Goal: Task Accomplishment & Management: Manage account settings

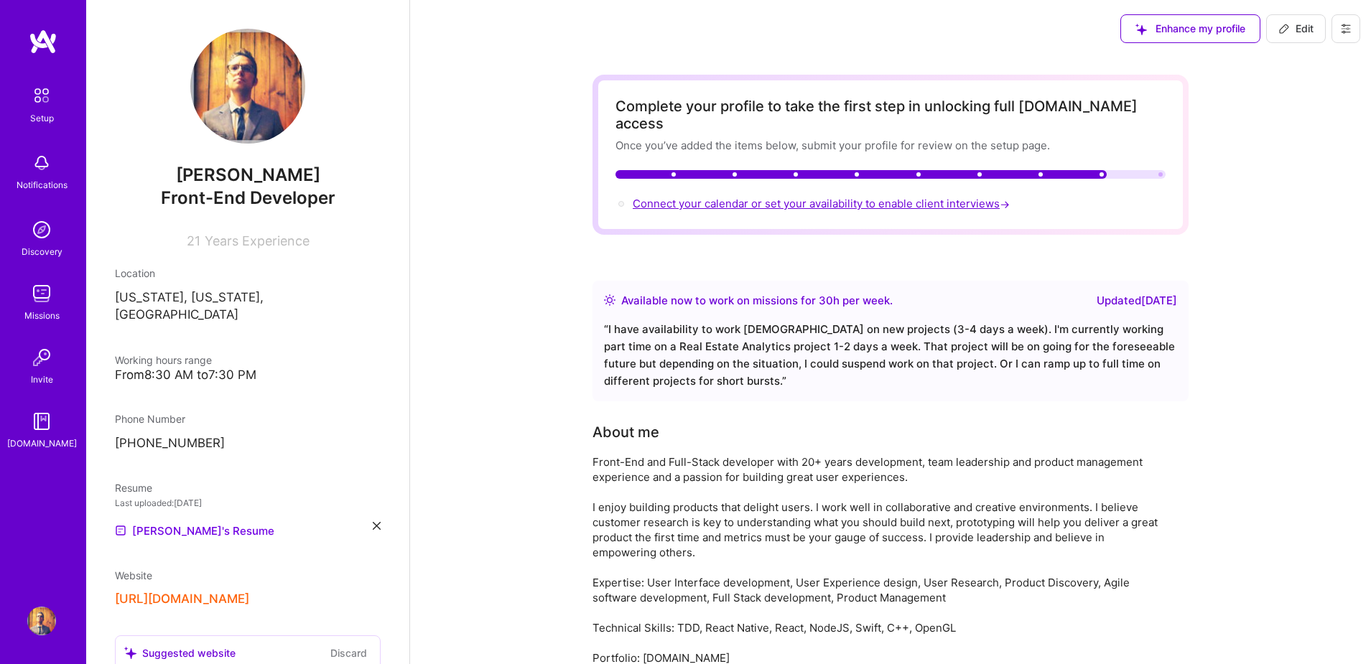
click at [841, 197] on span "Connect your calendar or set your availability to enable client interviews →" at bounding box center [823, 204] width 380 height 14
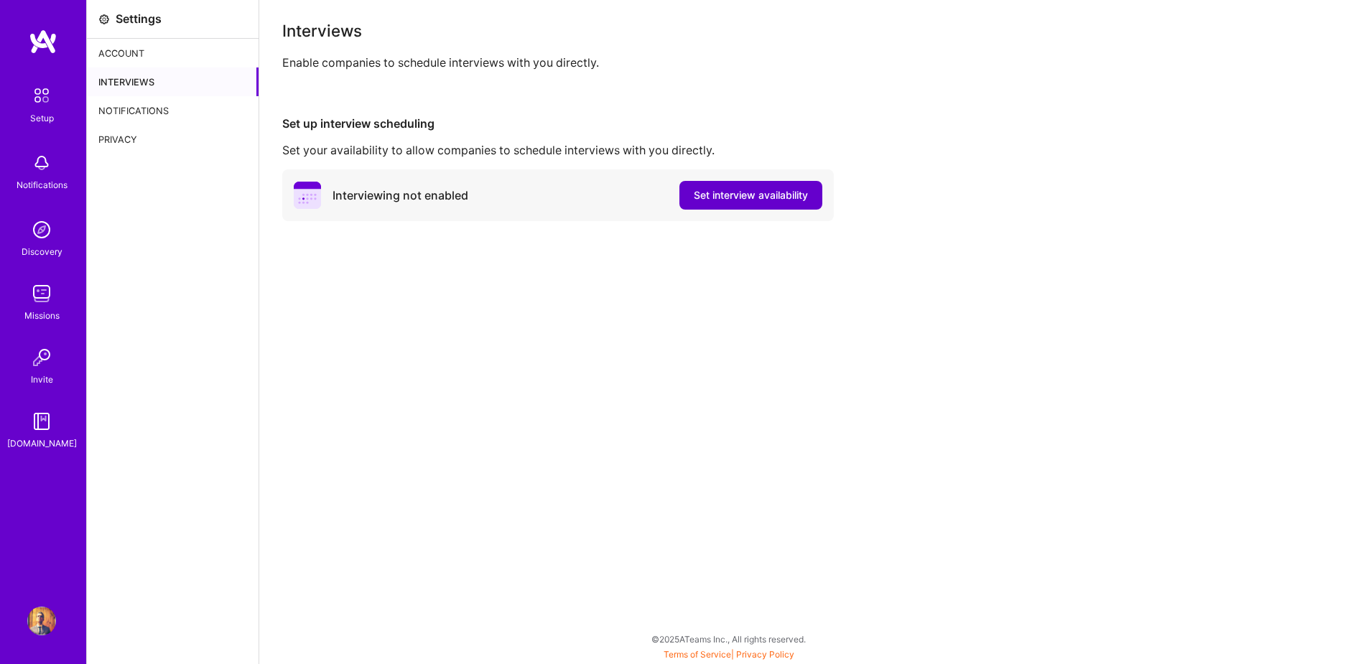
click at [772, 198] on span "Set interview availability" at bounding box center [751, 195] width 114 height 14
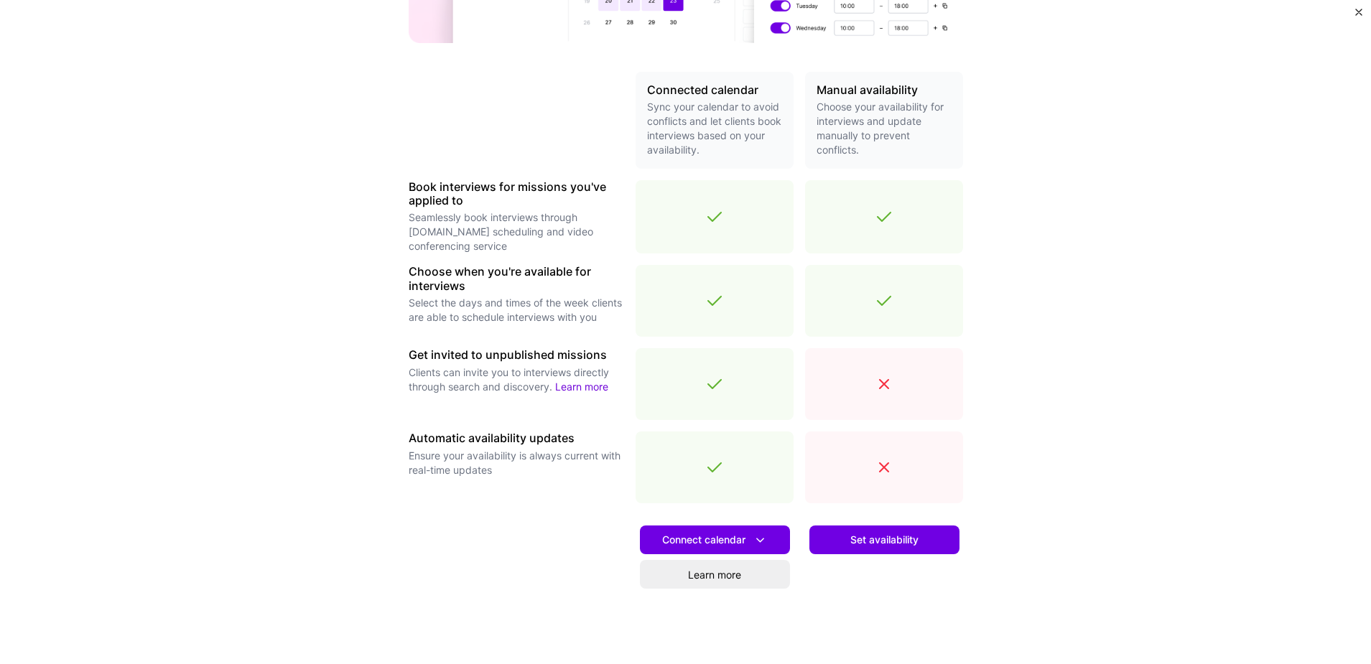
scroll to position [283, 0]
click at [921, 544] on button "Set availability" at bounding box center [884, 540] width 150 height 29
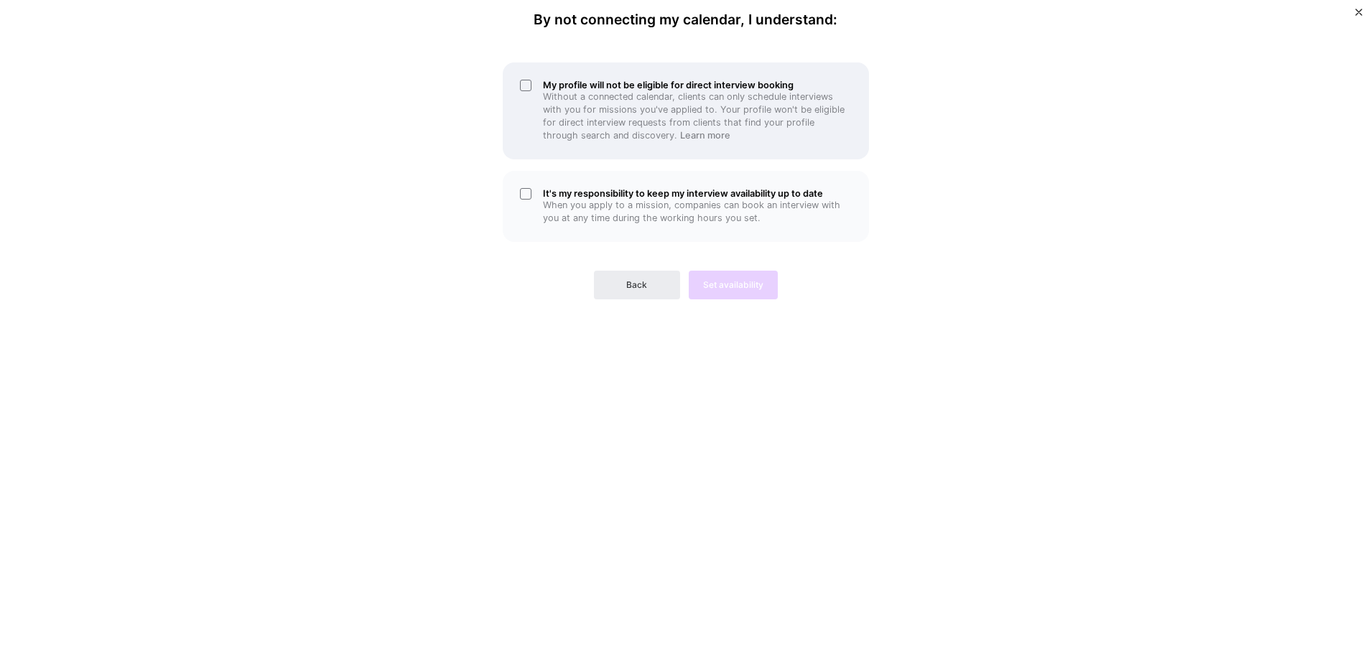
click at [522, 82] on div "My profile will not be eligible for direct interview booking Without a connecte…" at bounding box center [686, 110] width 366 height 97
click at [526, 194] on div "It's my responsibility to keep my interview availability up to date When you ap…" at bounding box center [686, 206] width 366 height 71
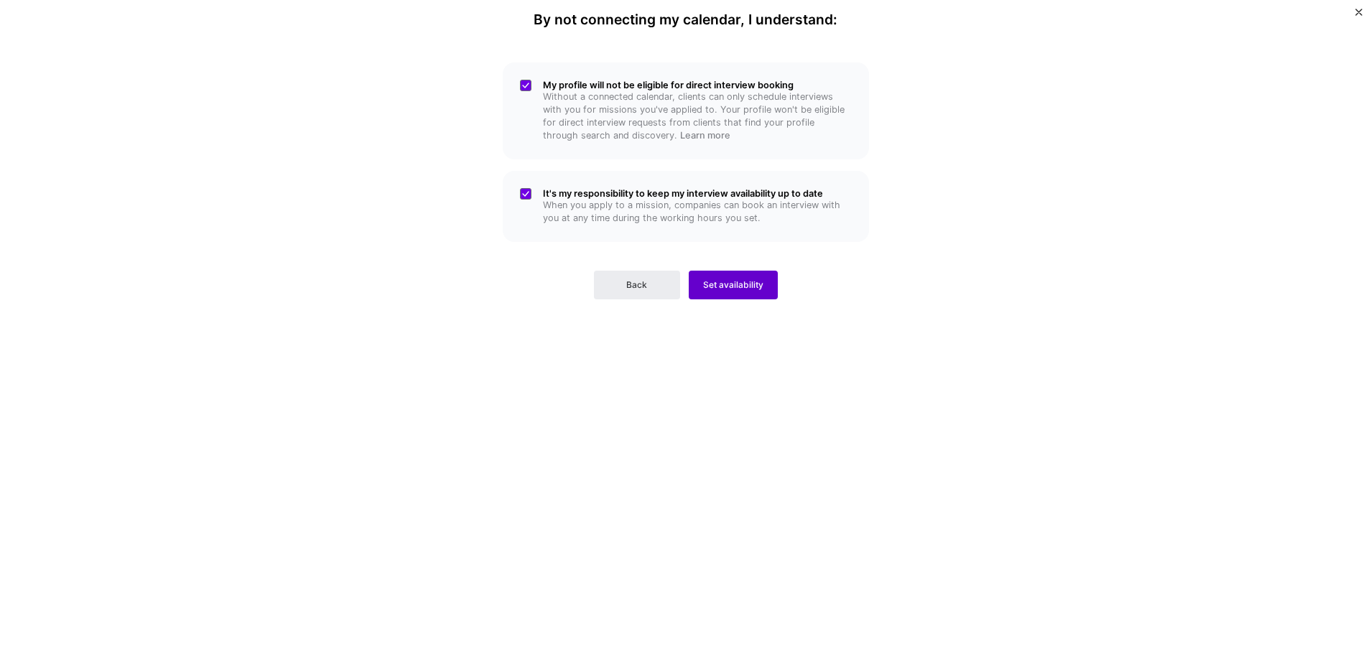
click at [746, 280] on span "Set availability" at bounding box center [733, 285] width 60 height 13
